Goal: Use online tool/utility: Utilize a website feature to perform a specific function

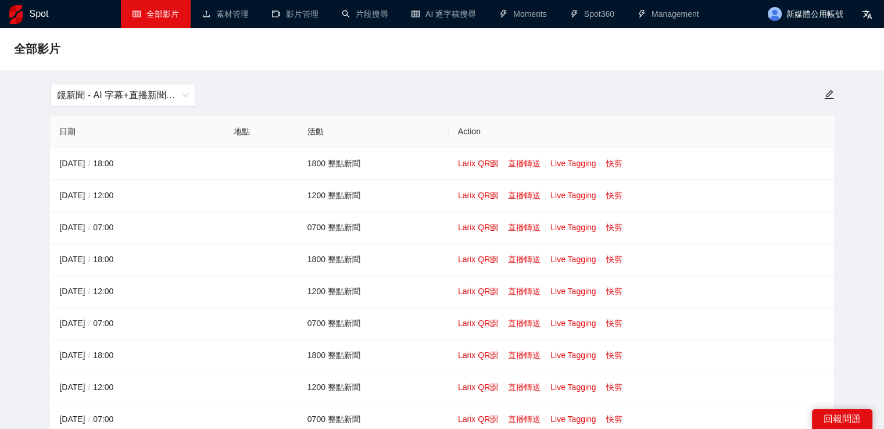
click at [35, 13] on h1 "Spot" at bounding box center [39, 14] width 19 height 28
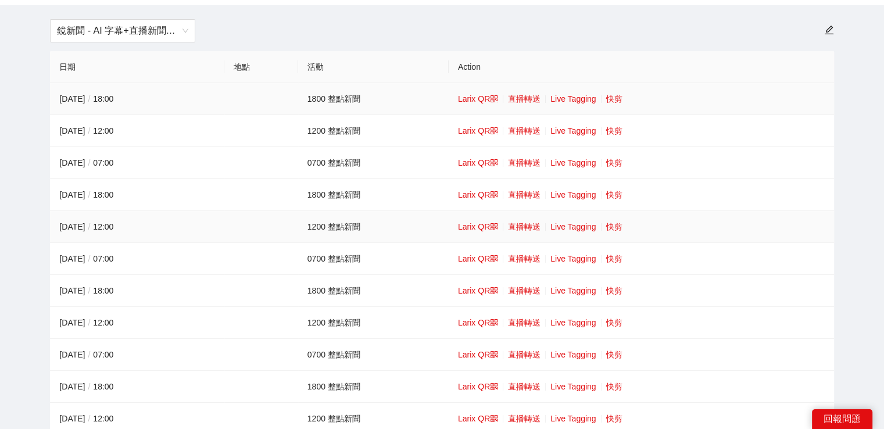
scroll to position [116, 0]
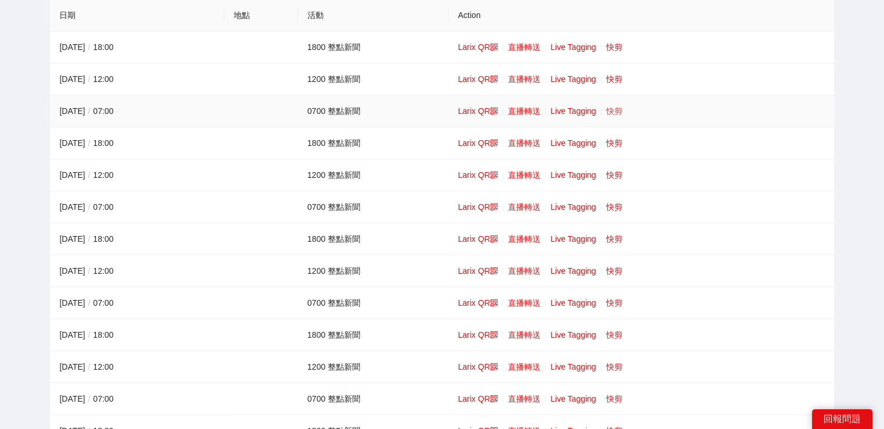
click at [622, 113] on td "Larix QR 直播轉送 Live Tagging 快剪" at bounding box center [641, 111] width 385 height 32
click at [606, 112] on link "快剪" at bounding box center [614, 110] width 16 height 9
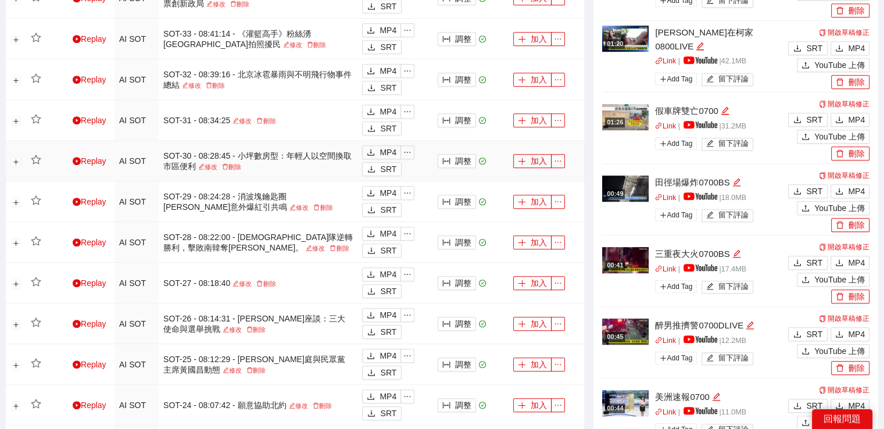
scroll to position [639, 0]
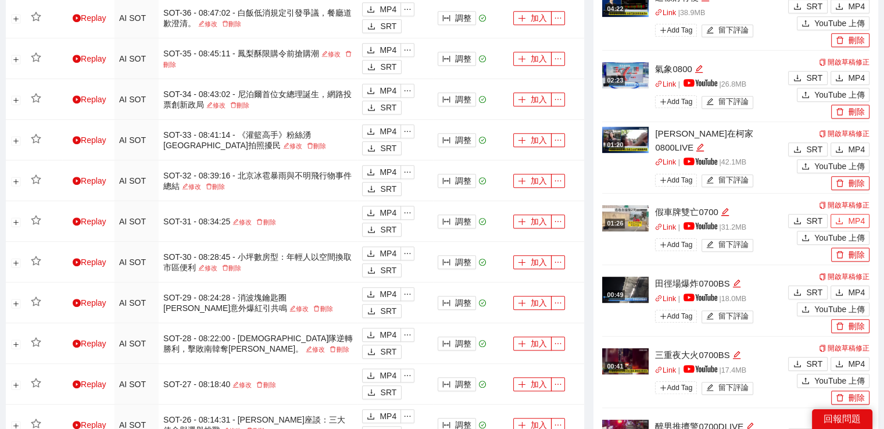
click at [851, 219] on span "MP4" at bounding box center [856, 220] width 17 height 13
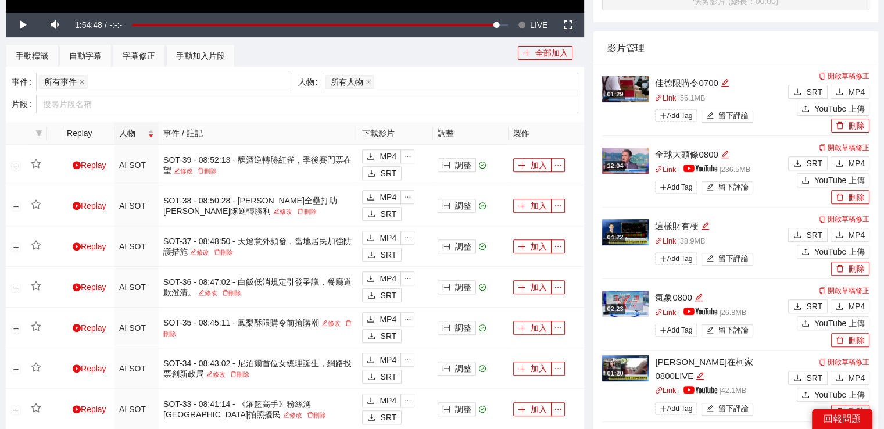
scroll to position [407, 0]
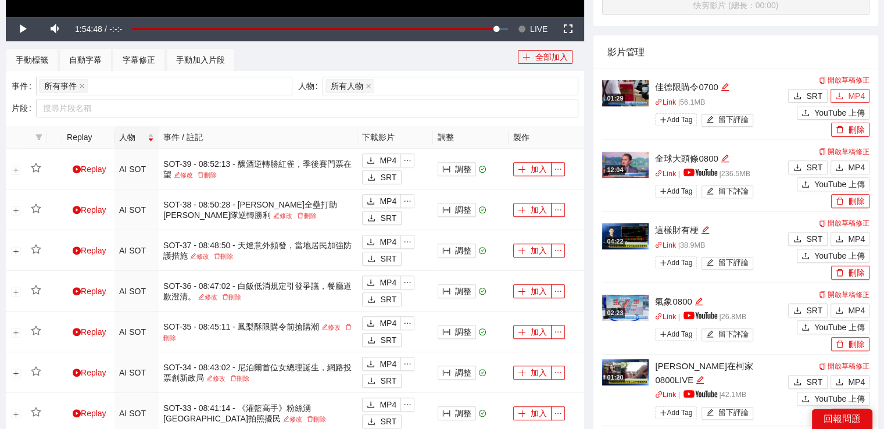
click at [862, 94] on span "MP4" at bounding box center [856, 95] width 17 height 13
